Goal: Check status

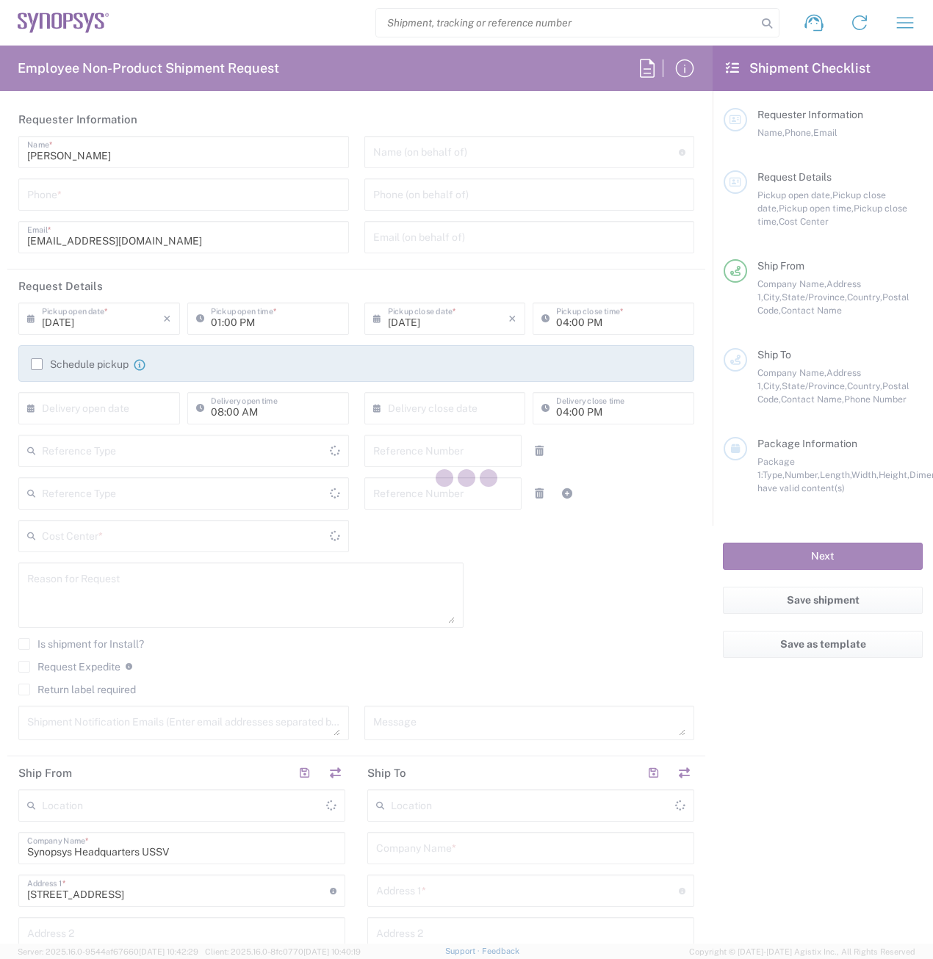
type input "Department"
type input "Delivered at Place"
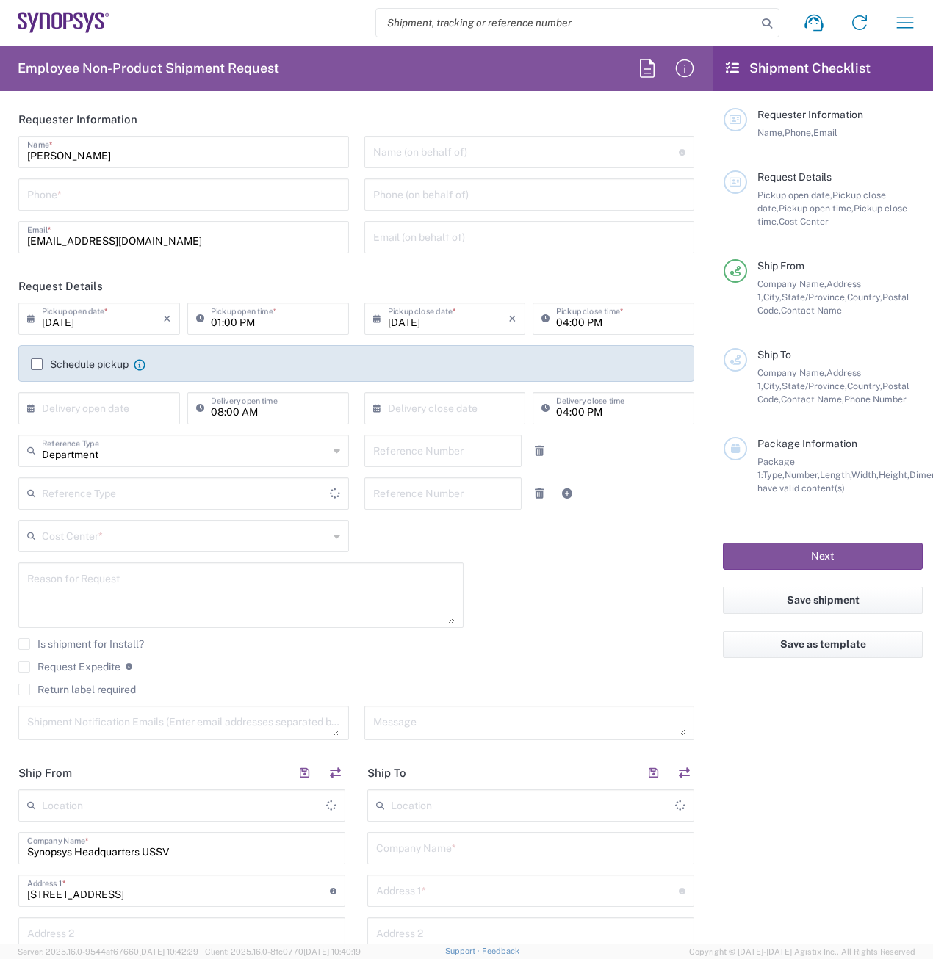
type input "United States"
type input "California"
type input "United States"
click at [453, 22] on input "search" at bounding box center [566, 23] width 380 height 28
paste input "56411557"
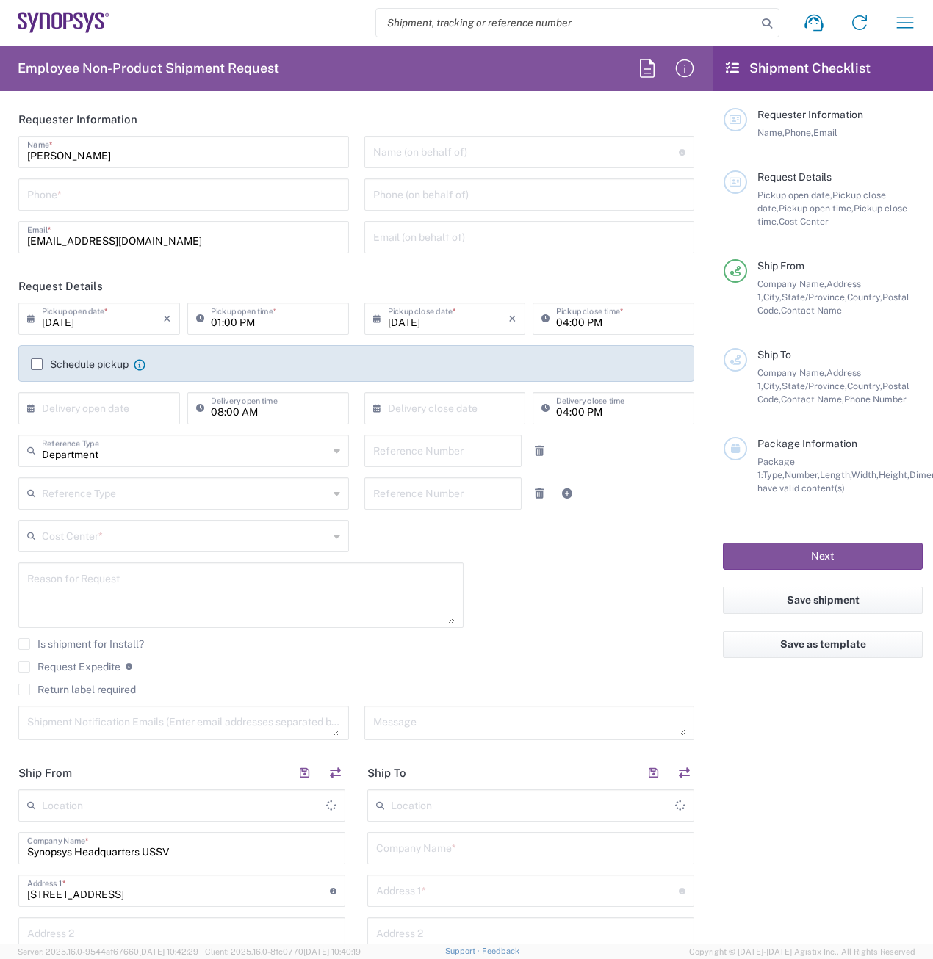
type input "56411557"
type input "Headquarters USSV"
type input "56411557"
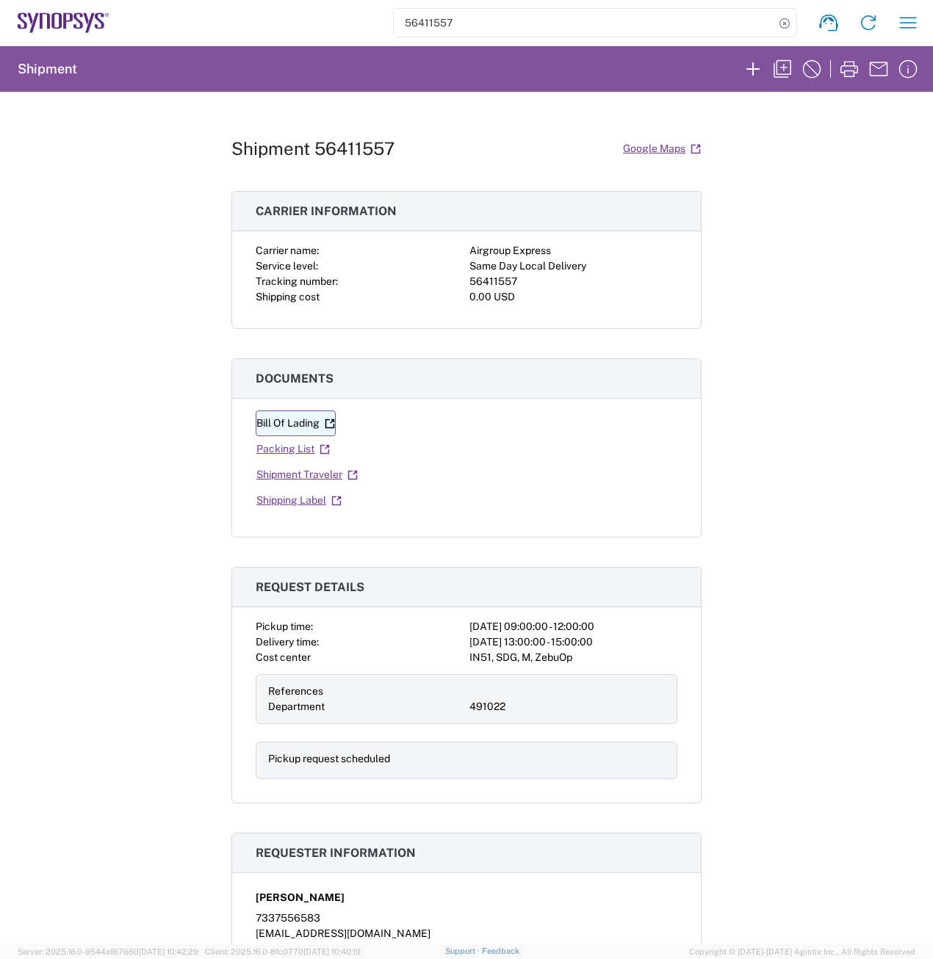
click at [277, 425] on link "Bill Of Lading" at bounding box center [296, 424] width 80 height 26
click at [283, 499] on div "Bill Of Lading Packing List Shipment Traveler Shipping Label" at bounding box center [467, 462] width 422 height 103
click at [282, 496] on link "Shipping Label" at bounding box center [299, 501] width 87 height 26
click at [305, 472] on link "Shipment Traveler" at bounding box center [307, 475] width 103 height 26
